Goal: Check status

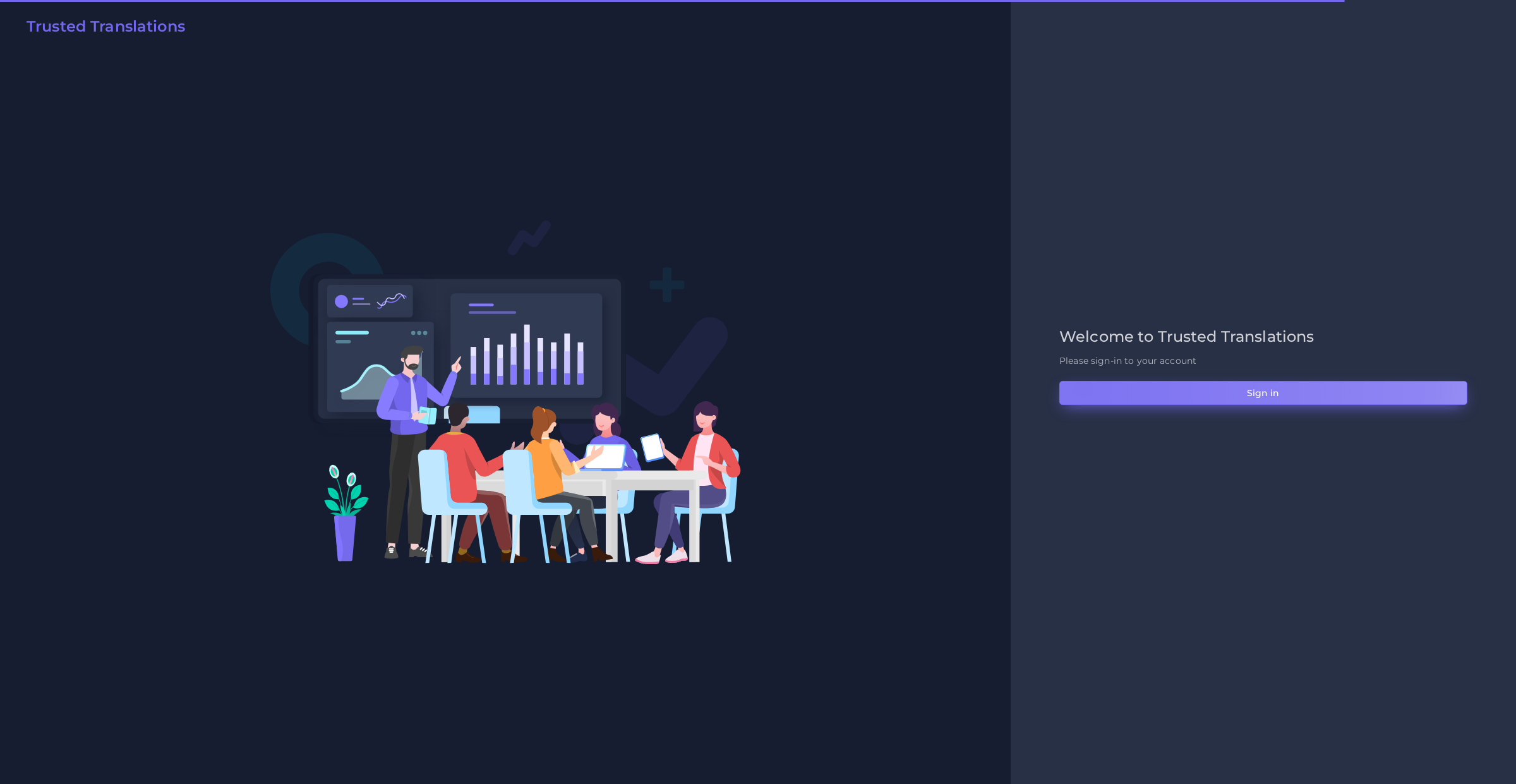
click at [1082, 387] on button "Sign in" at bounding box center [1263, 392] width 408 height 24
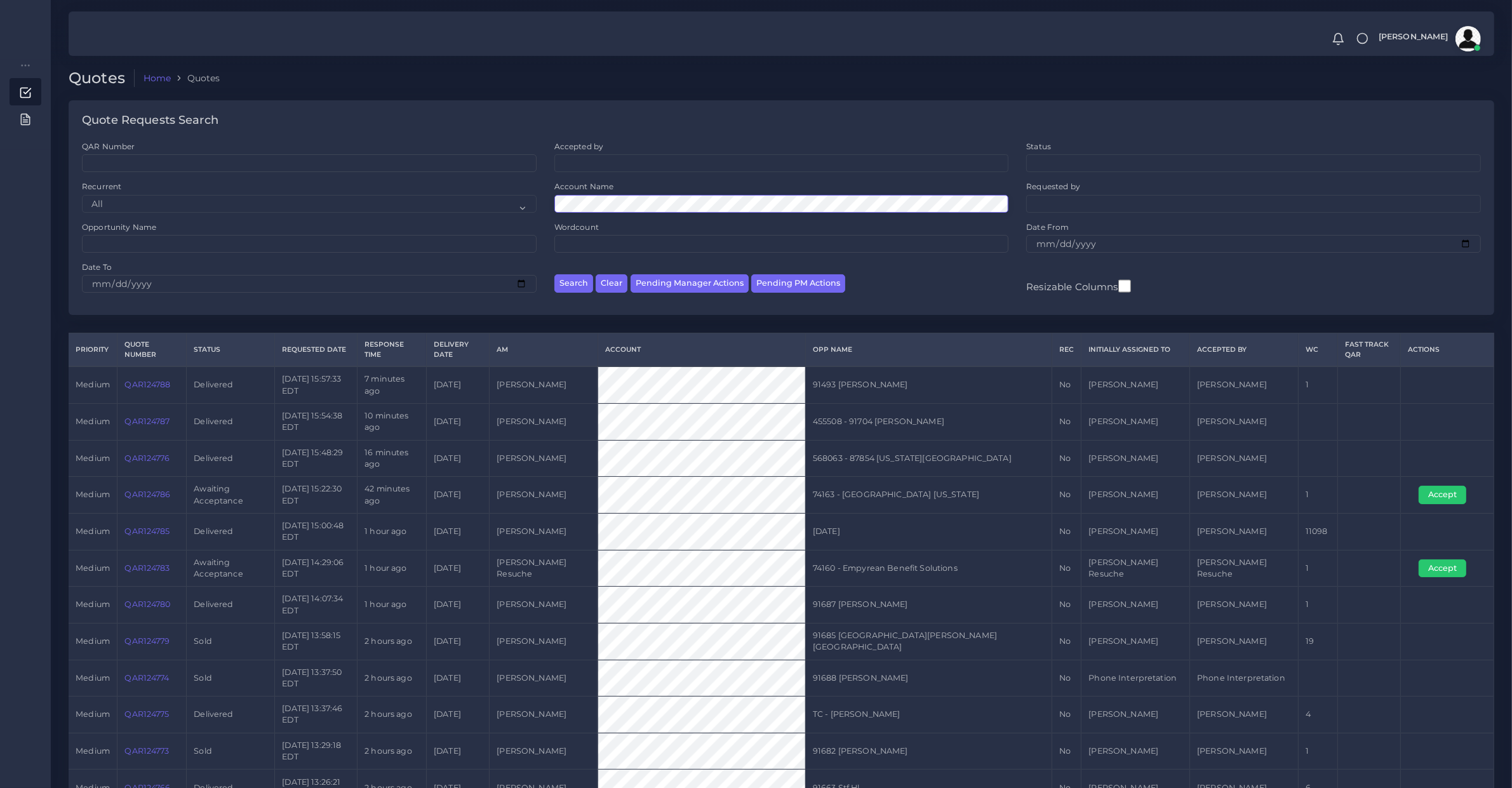
click at [554, 274] on button "Search" at bounding box center [573, 283] width 39 height 18
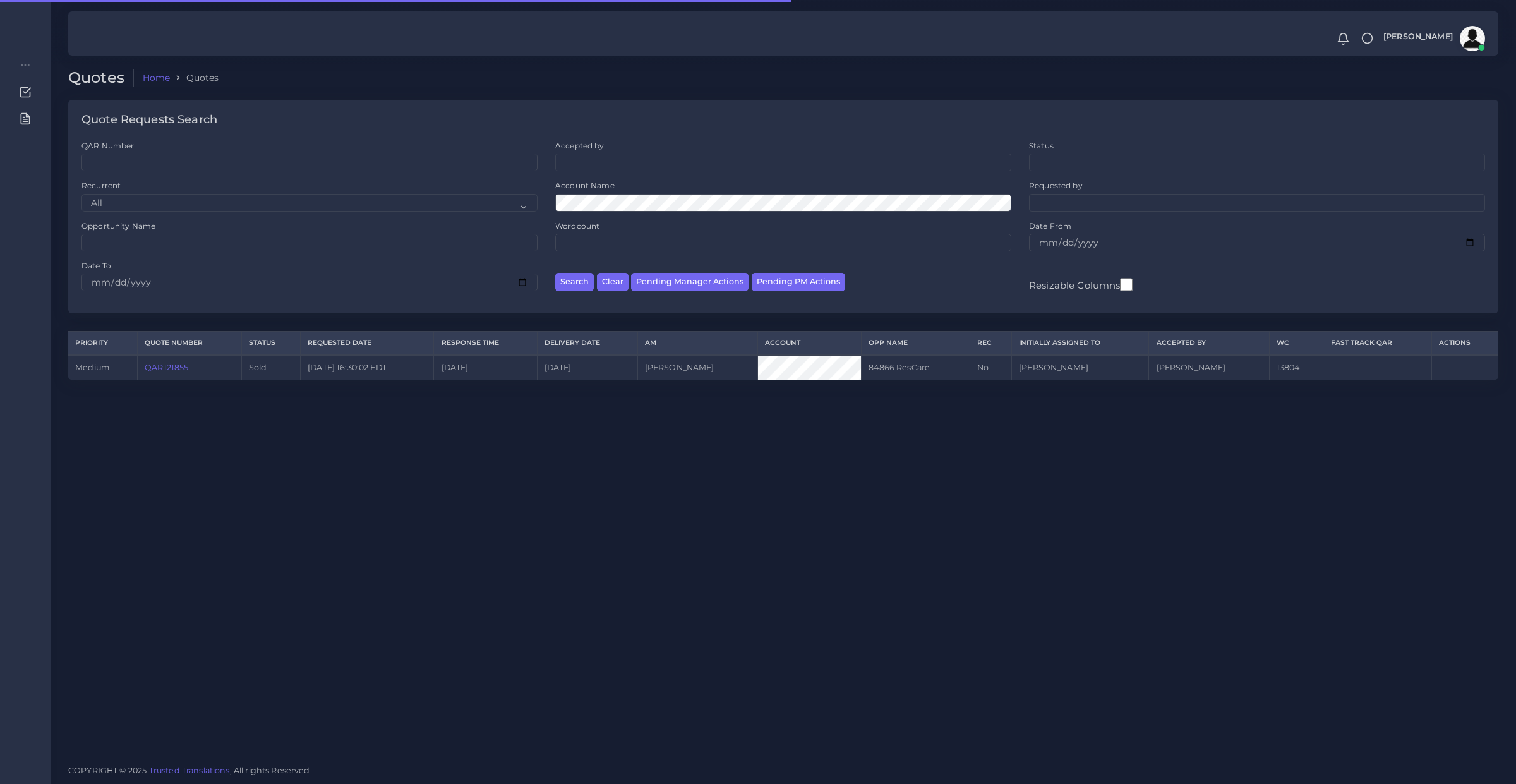
click at [166, 364] on link "QAR121855" at bounding box center [167, 367] width 44 height 10
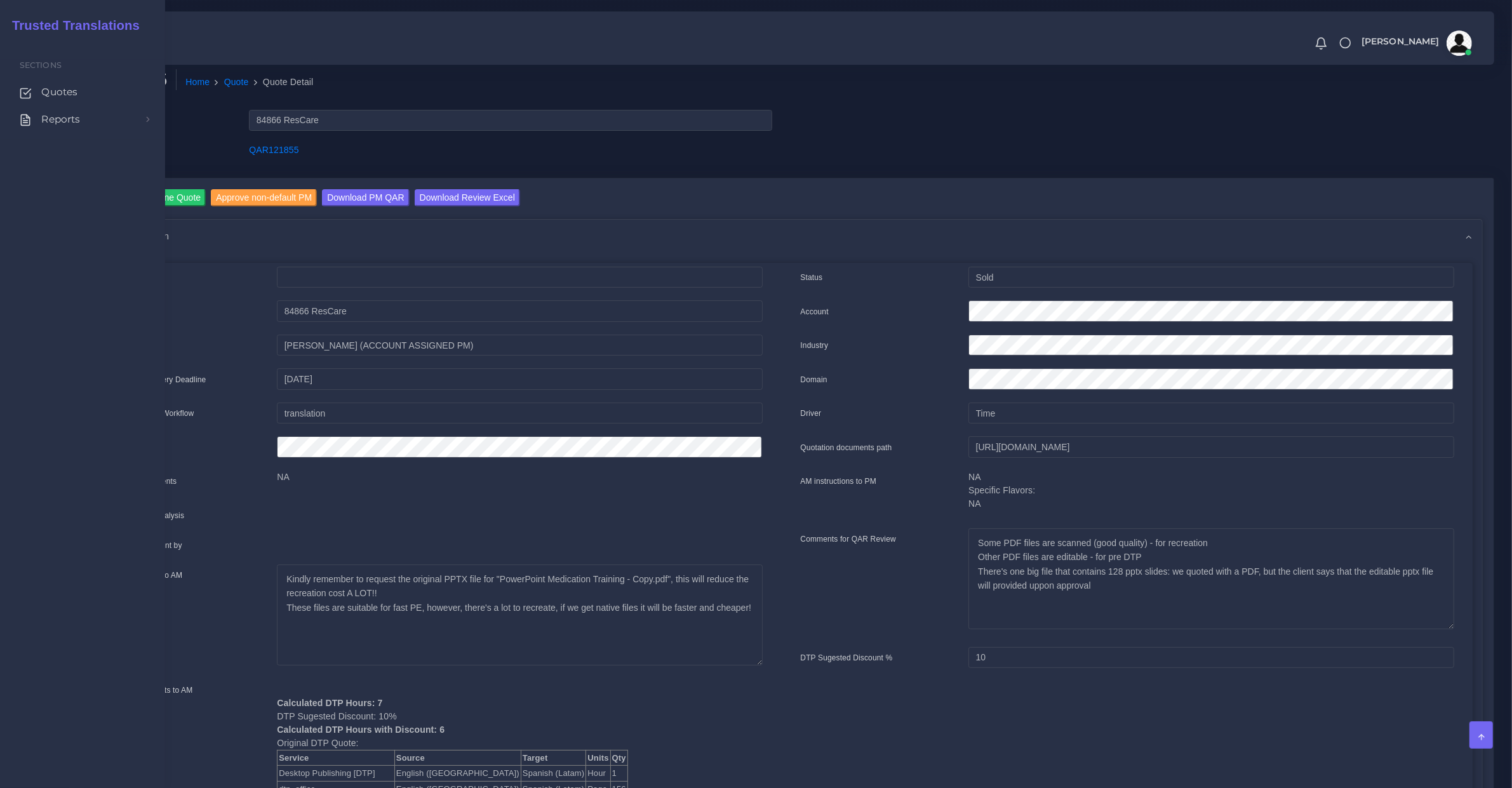
scroll to position [264, 0]
